Goal: Task Accomplishment & Management: Use online tool/utility

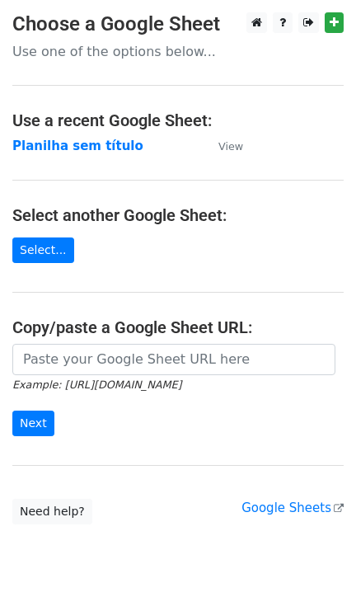
click at [96, 344] on main "Choose a Google Sheet Use one of the options below... Use a recent Google Sheet…" at bounding box center [178, 268] width 356 height 512
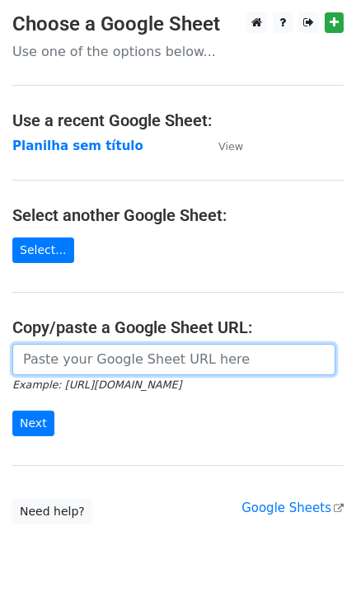
click at [97, 365] on input "url" at bounding box center [173, 359] width 323 height 31
paste input "https://docs.google.com/spreadsheets/d/11dGfEbGc57YceTrmeJPNe1kg2RUhHsyv8kR8EpL…"
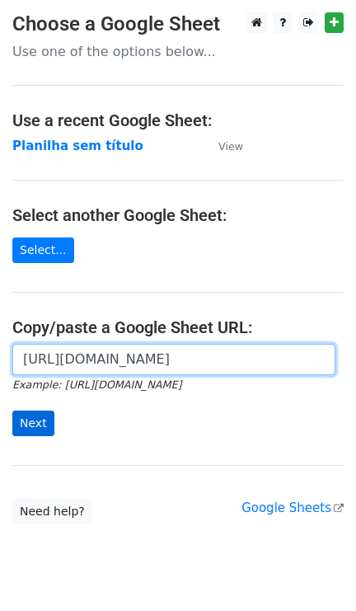
type input "https://docs.google.com/spreadsheets/d/11dGfEbGc57YceTrmeJPNe1kg2RUhHsyv8kR8EpL…"
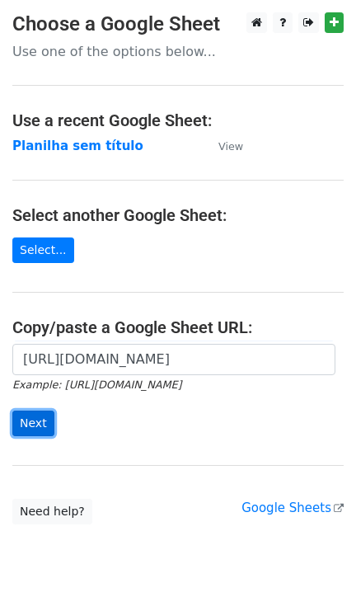
scroll to position [0, 0]
click at [31, 422] on input "Next" at bounding box center [33, 424] width 42 height 26
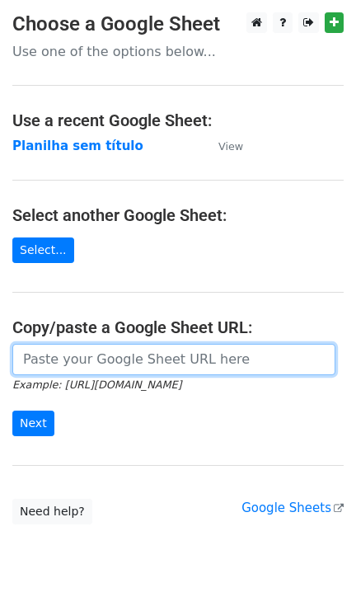
click at [21, 360] on input "url" at bounding box center [173, 359] width 323 height 31
paste input "https://docs.google.com/spreadsheets/d/11dGfEbGc57YceTrmeJPNe1kg2RUhHsyv8kR8EpL…"
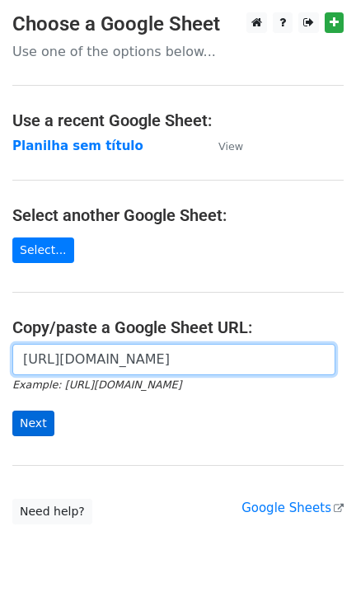
scroll to position [0, 365]
type input "https://docs.google.com/spreadsheets/d/11dGfEbGc57YceTrmeJPNe1kg2RUhHsyv8kR8EpL…"
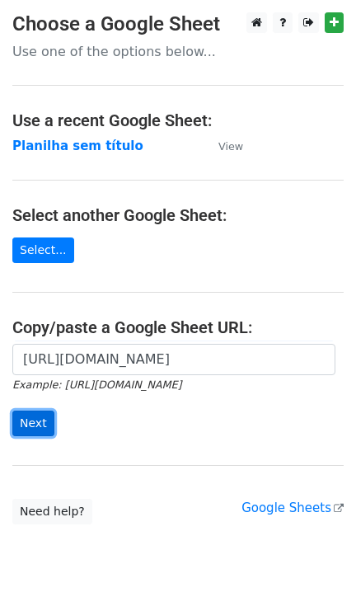
click at [40, 423] on input "Next" at bounding box center [33, 424] width 42 height 26
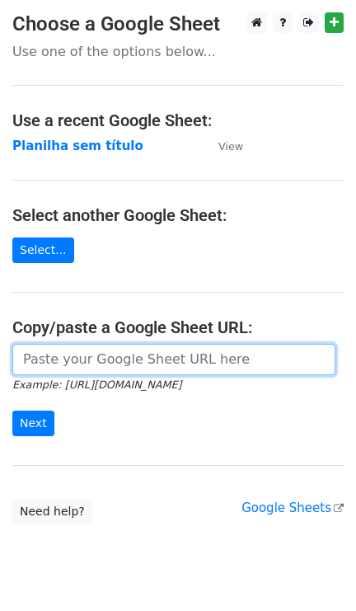
click at [127, 345] on input "url" at bounding box center [173, 359] width 323 height 31
paste input "https://docs.google.com/spreadsheets/d/11dGfEbGc57YceTrmeJPNe1kg2RUhHsyv8kR8EpL…"
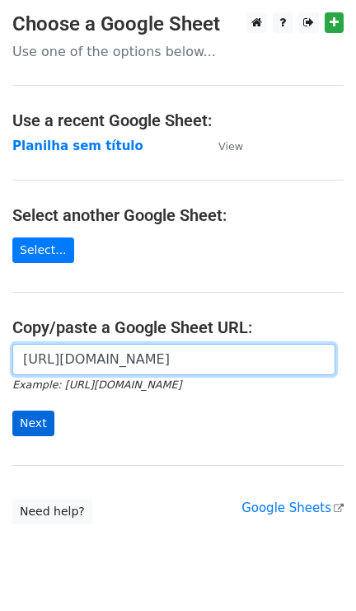
type input "https://docs.google.com/spreadsheets/d/11dGfEbGc57YceTrmeJPNe1kg2RUhHsyv8kR8EpL…"
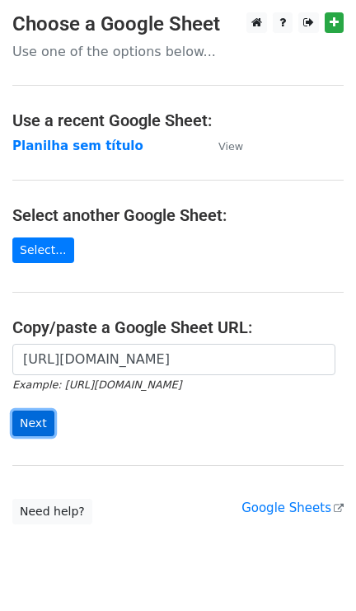
click at [40, 413] on input "Next" at bounding box center [33, 424] width 42 height 26
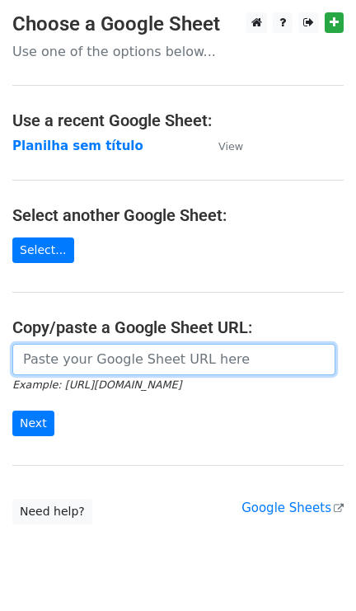
click at [93, 356] on input "url" at bounding box center [173, 359] width 323 height 31
paste input "[URL][DOMAIN_NAME]"
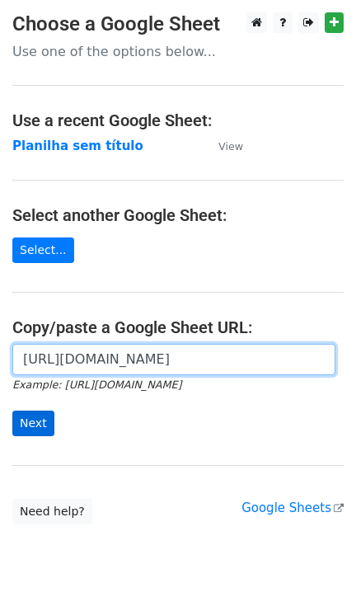
scroll to position [0, 365]
type input "[URL][DOMAIN_NAME]"
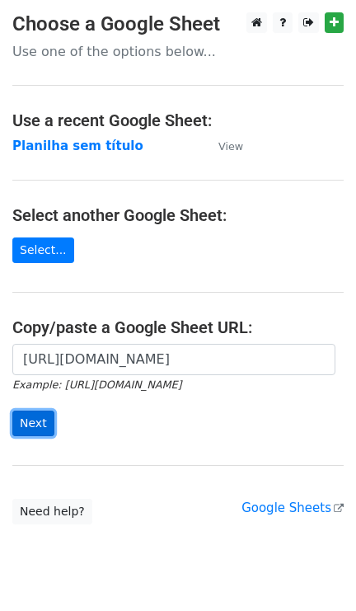
scroll to position [0, 0]
click at [27, 427] on input "Next" at bounding box center [33, 424] width 42 height 26
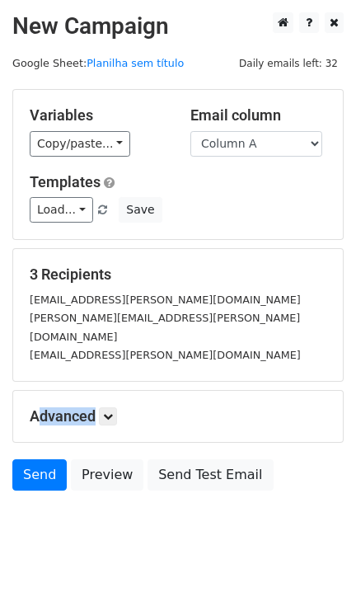
click at [27, 431] on form "Variables Copy/paste... {{Column A}} Email column Column A Templates Load... No…" at bounding box center [178, 294] width 332 height 410
click at [31, 459] on link "Send" at bounding box center [39, 474] width 54 height 31
